Goal: Navigation & Orientation: Find specific page/section

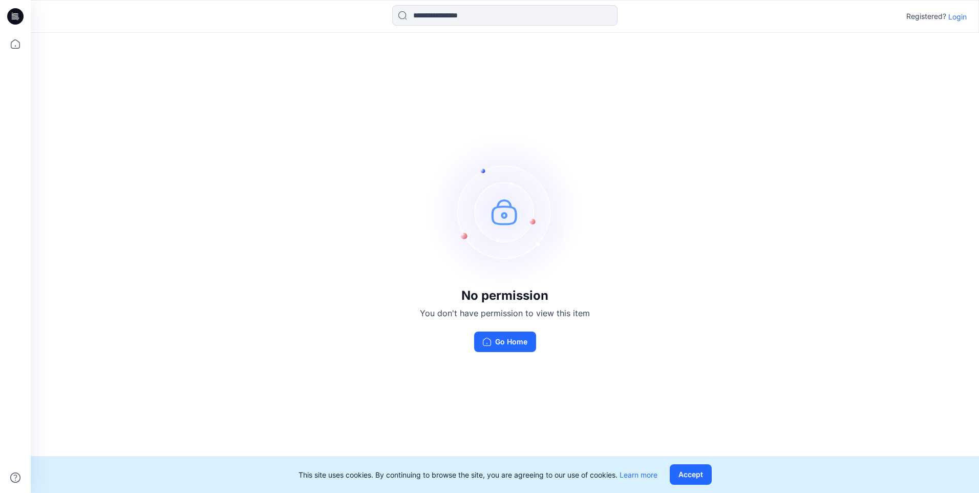
click at [962, 17] on p "Login" at bounding box center [958, 16] width 18 height 11
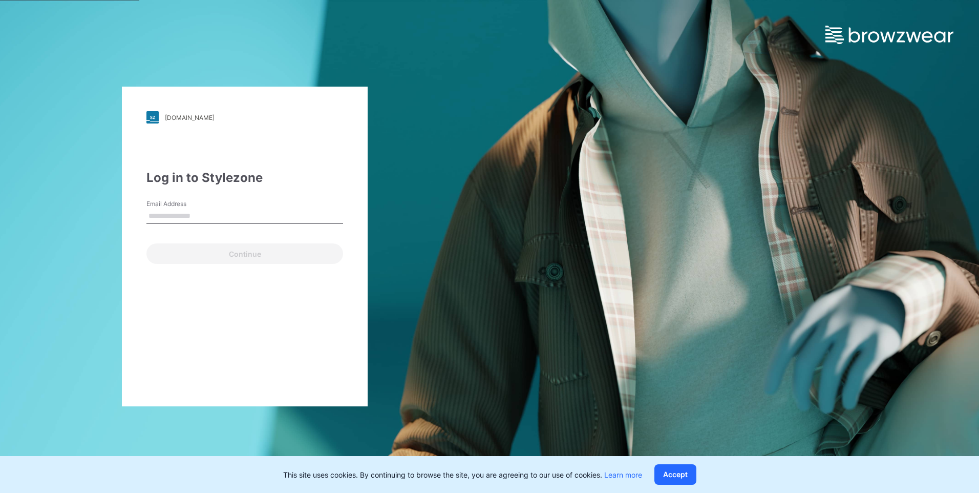
click at [209, 211] on input "Email Address" at bounding box center [245, 215] width 197 height 15
type input "**********"
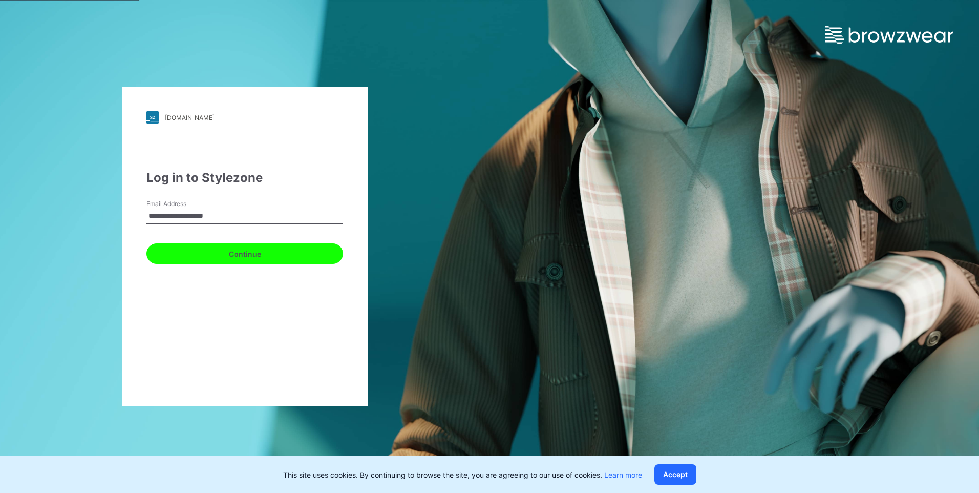
click at [236, 258] on button "Continue" at bounding box center [245, 253] width 197 height 20
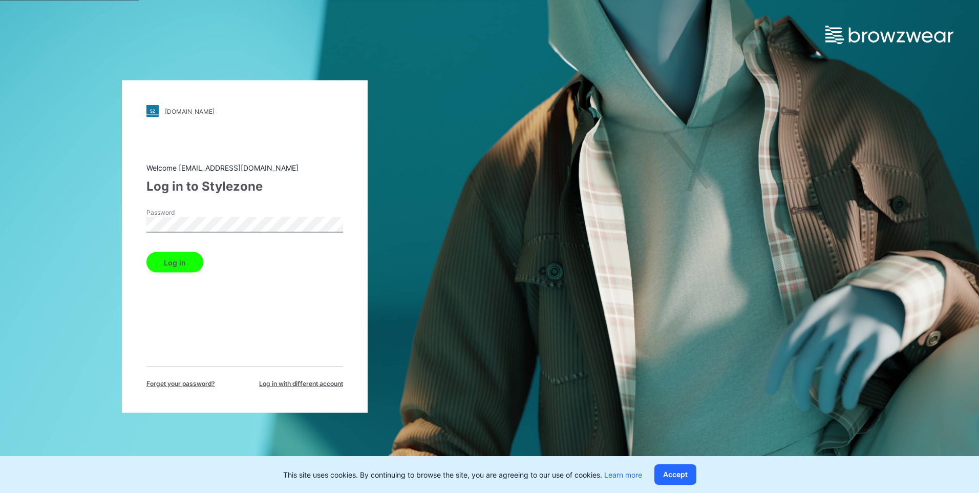
click at [193, 261] on button "Log in" at bounding box center [175, 262] width 57 height 20
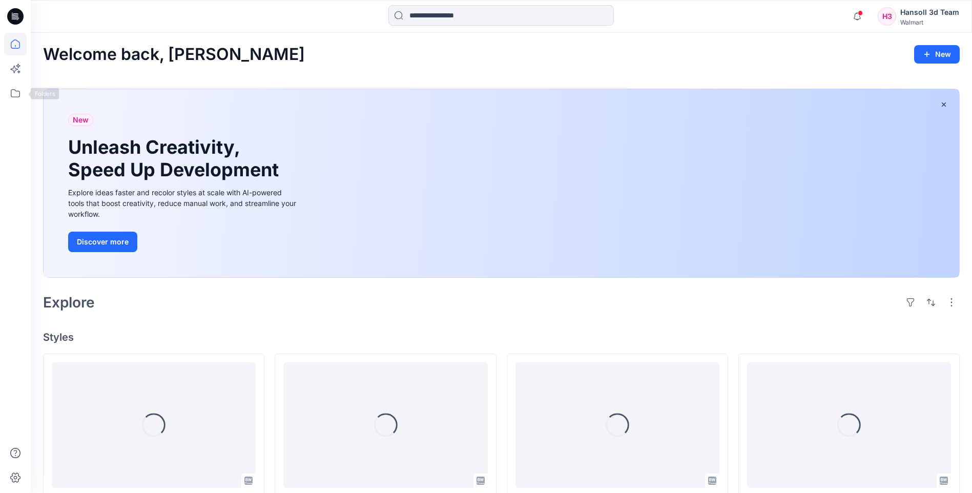
click at [12, 109] on div at bounding box center [15, 263] width 23 height 460
click at [15, 98] on icon at bounding box center [15, 93] width 23 height 23
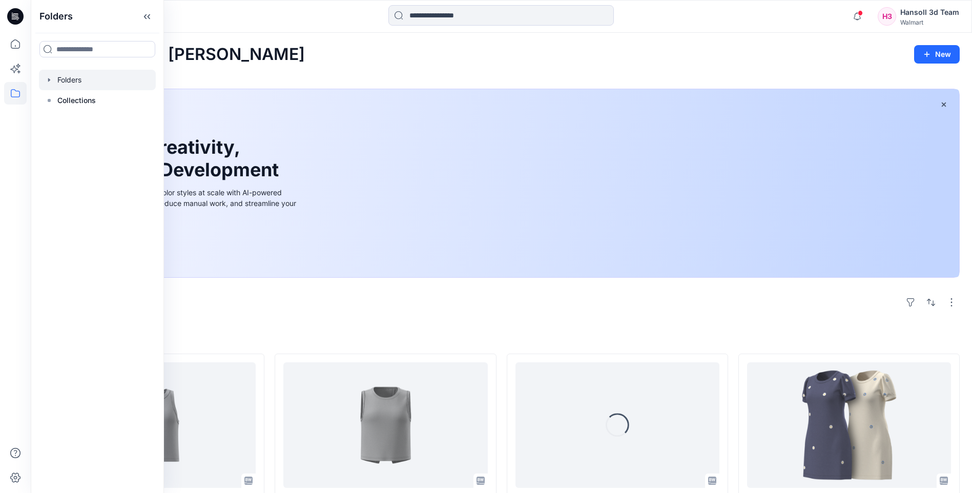
click at [68, 85] on div at bounding box center [97, 80] width 117 height 20
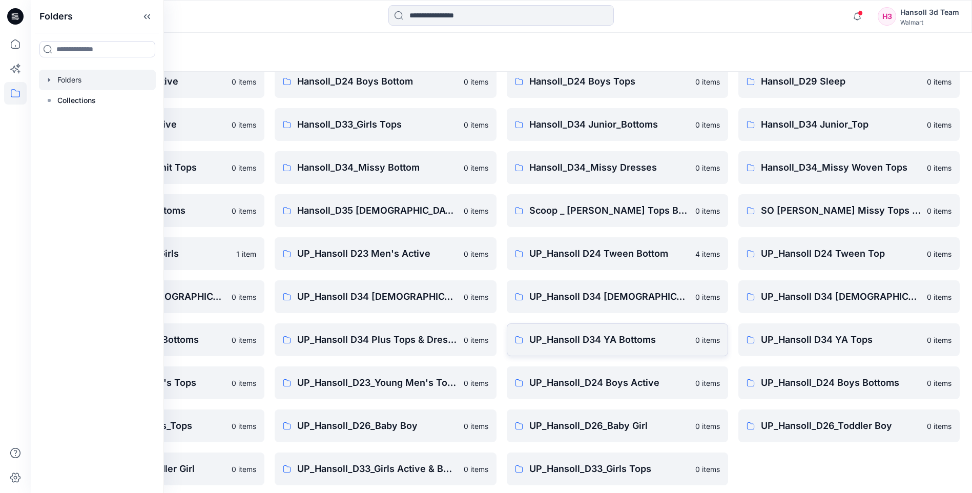
scroll to position [138, 0]
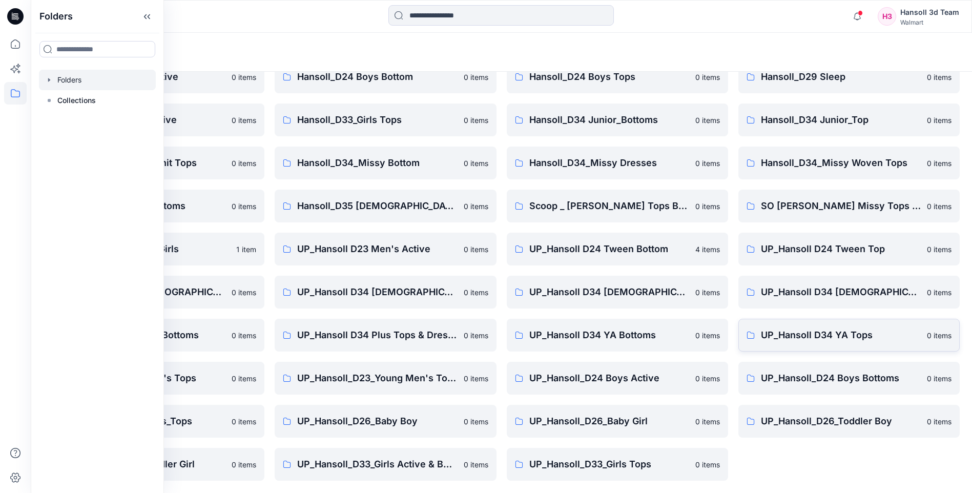
click at [834, 334] on p "UP_Hansoll D34 YA Tops" at bounding box center [841, 335] width 160 height 14
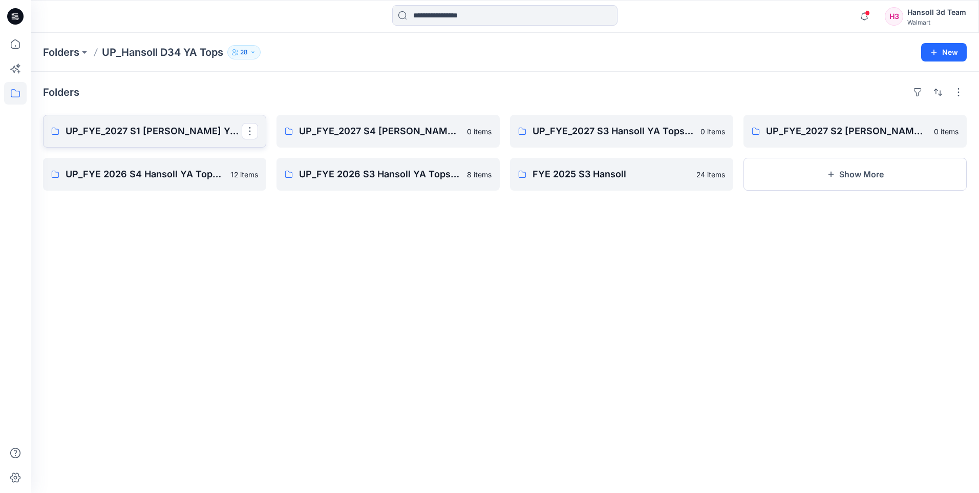
click at [174, 140] on link "UP_FYE_2027 S1 [PERSON_NAME] YA Tops and Dresses" at bounding box center [154, 131] width 223 height 33
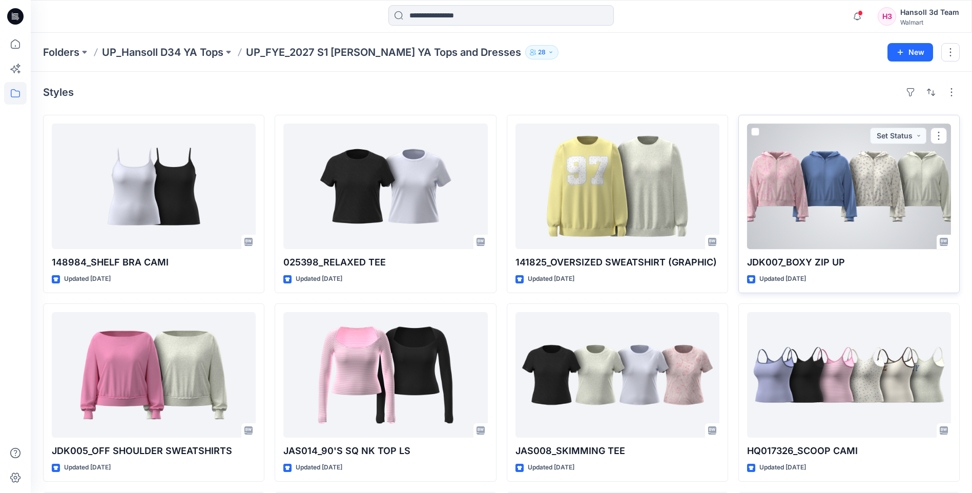
click at [875, 208] on div at bounding box center [849, 186] width 204 height 126
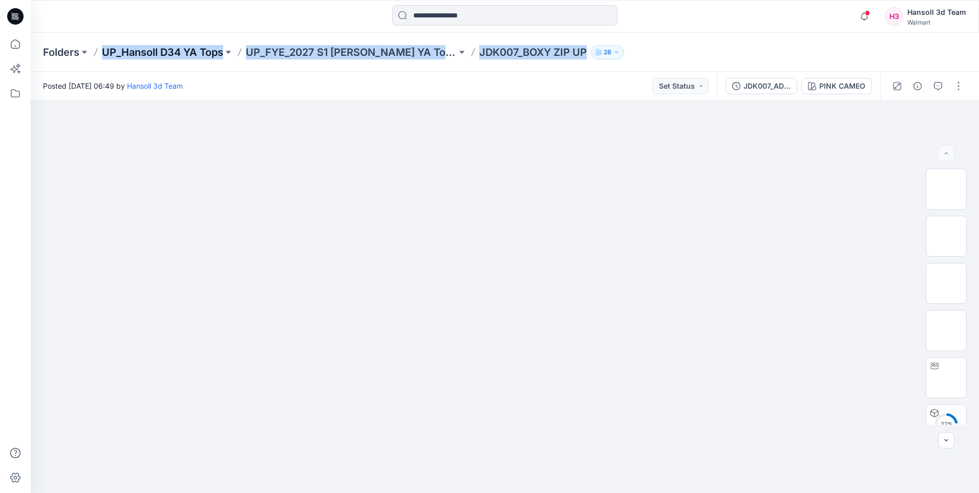
drag, startPoint x: 590, startPoint y: 51, endPoint x: 103, endPoint y: 47, distance: 486.7
click at [103, 47] on div "Folders UP_Hansoll D34 YA Tops UP_FYE_2027 S1 Hansoll YA Tops and Dresses JDK00…" at bounding box center [465, 52] width 844 height 14
drag, startPoint x: 103, startPoint y: 47, endPoint x: 215, endPoint y: 46, distance: 111.2
copy div "UP_Hansoll D34 YA Tops UP_FYE_2027 S1 Hansoll YA Tops and Dresses JDK007_BOXY Z…"
